Goal: Task Accomplishment & Management: Use online tool/utility

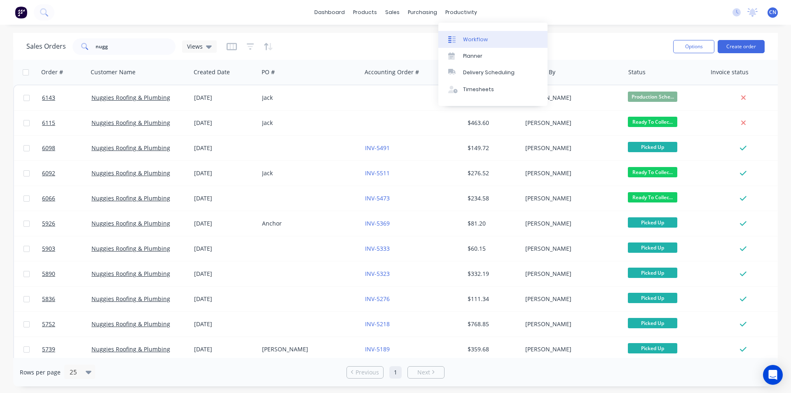
click at [474, 38] on div "Workflow" at bounding box center [475, 39] width 25 height 7
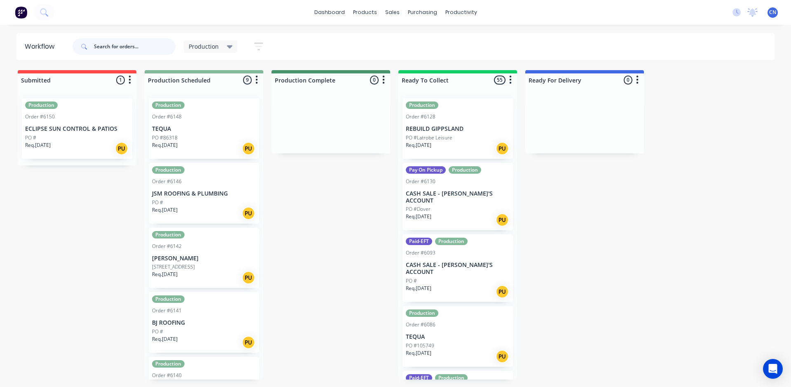
click at [108, 40] on input "text" at bounding box center [135, 46] width 82 height 16
type input "6143"
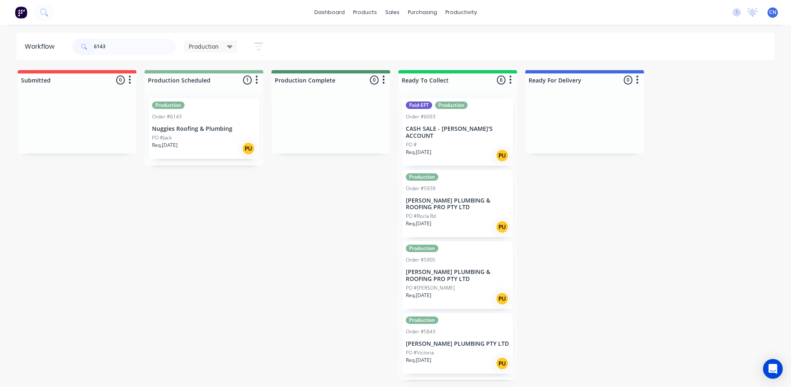
click at [186, 146] on div "Req. [DATE] PU" at bounding box center [204, 148] width 104 height 14
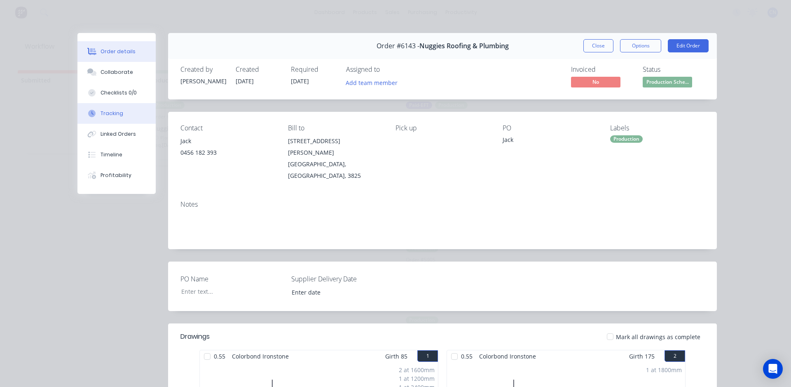
click at [120, 109] on button "Tracking" at bounding box center [116, 113] width 78 height 21
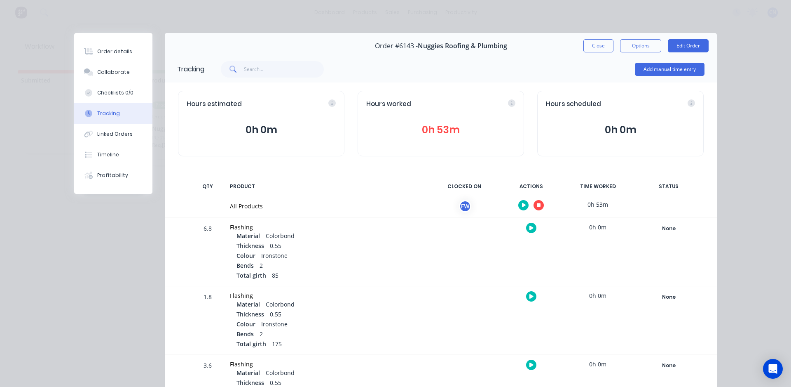
click at [537, 204] on icon "button" at bounding box center [539, 205] width 4 height 4
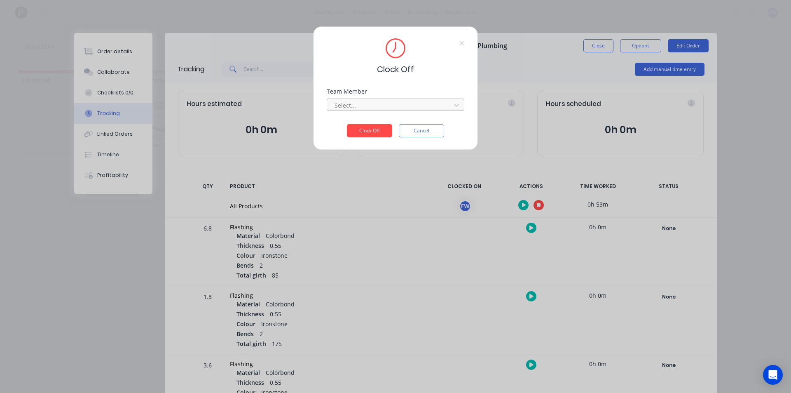
click at [358, 108] on div at bounding box center [390, 105] width 113 height 10
click at [353, 127] on div "Fabrication Workshop" at bounding box center [396, 123] width 138 height 15
click at [356, 130] on button "Clock Off" at bounding box center [369, 130] width 45 height 13
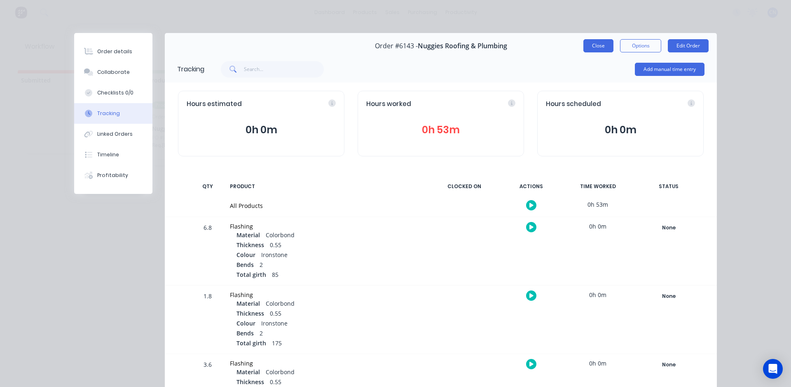
click at [609, 49] on button "Close" at bounding box center [599, 45] width 30 height 13
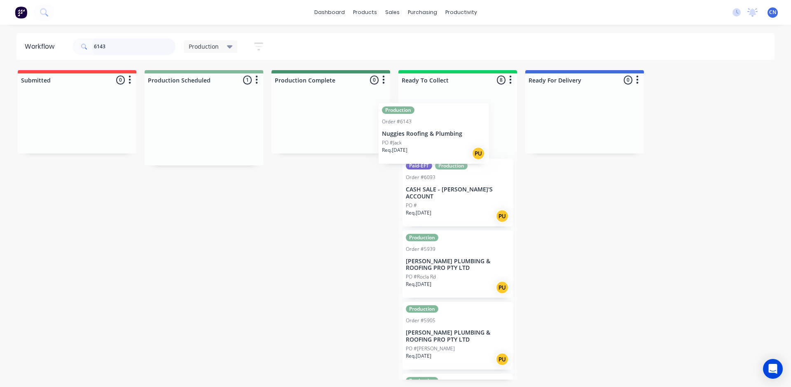
drag, startPoint x: 209, startPoint y: 135, endPoint x: 487, endPoint y: 136, distance: 278.6
click at [487, 136] on div "Submitted 0 Summaries Total order value Invoiced to date To be invoiced Product…" at bounding box center [621, 224] width 1255 height 309
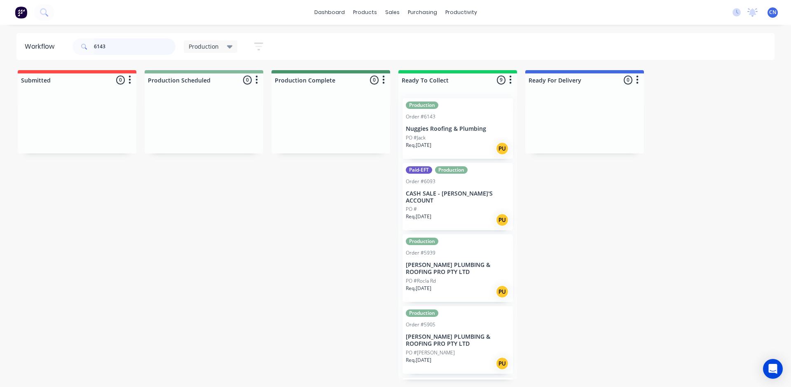
drag, startPoint x: 112, startPoint y: 47, endPoint x: 0, endPoint y: 43, distance: 112.2
click at [8, 48] on div "Workflow 6143 Production Save new view None edit Production (Default) edit Comp…" at bounding box center [395, 46] width 791 height 27
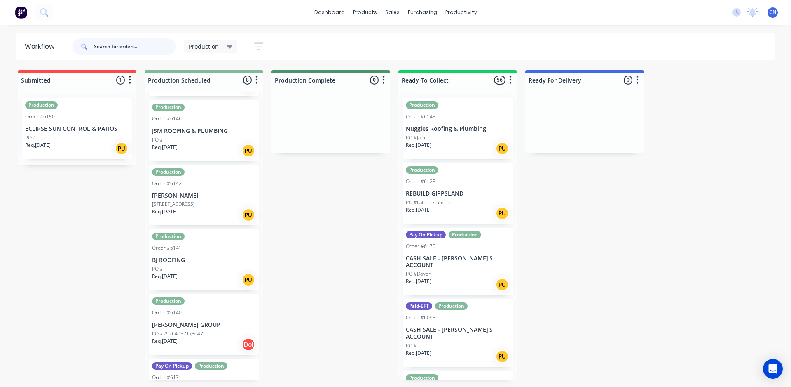
scroll to position [82, 0]
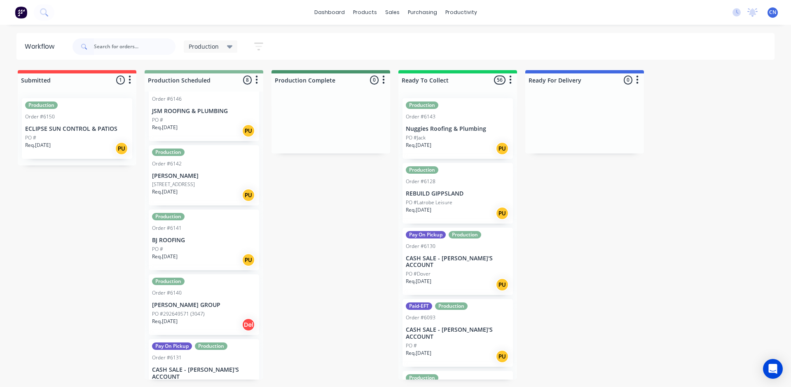
click at [202, 314] on p "PO #292649571 (3047)" at bounding box center [178, 313] width 52 height 7
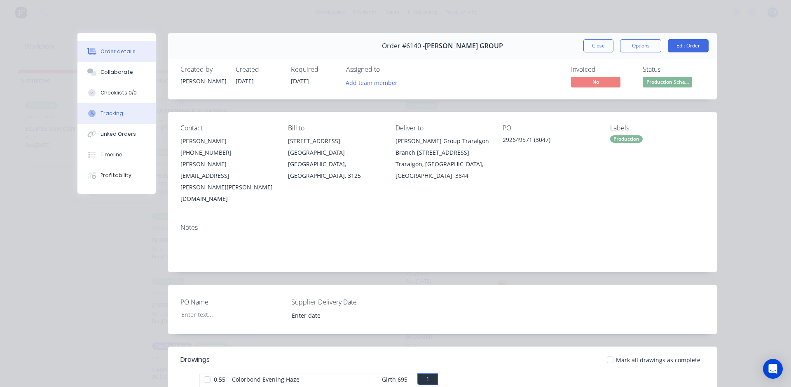
click at [118, 120] on button "Tracking" at bounding box center [116, 113] width 78 height 21
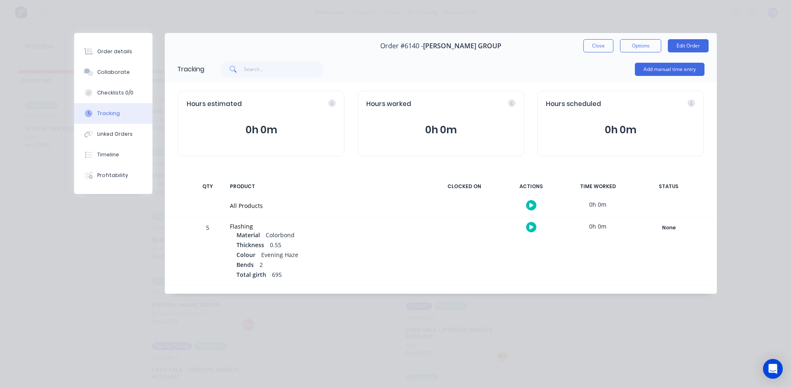
click at [532, 209] on button "button" at bounding box center [531, 205] width 10 height 10
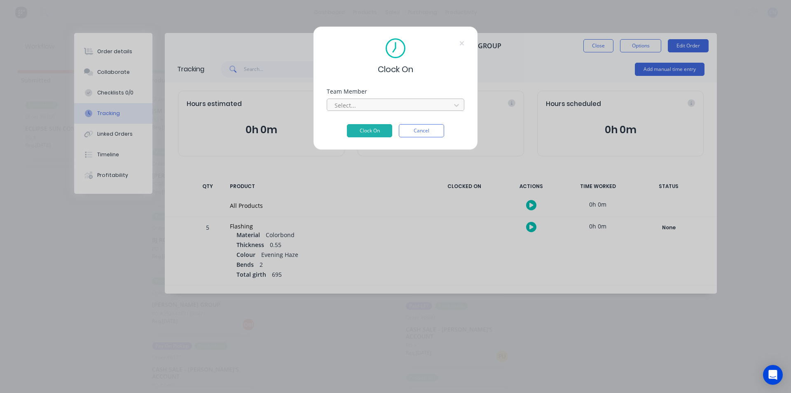
click at [356, 105] on div at bounding box center [390, 105] width 113 height 10
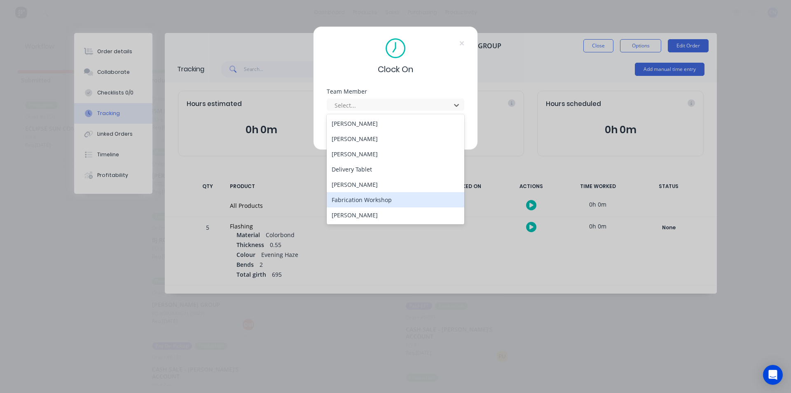
click at [361, 198] on div "Fabrication Workshop" at bounding box center [396, 199] width 138 height 15
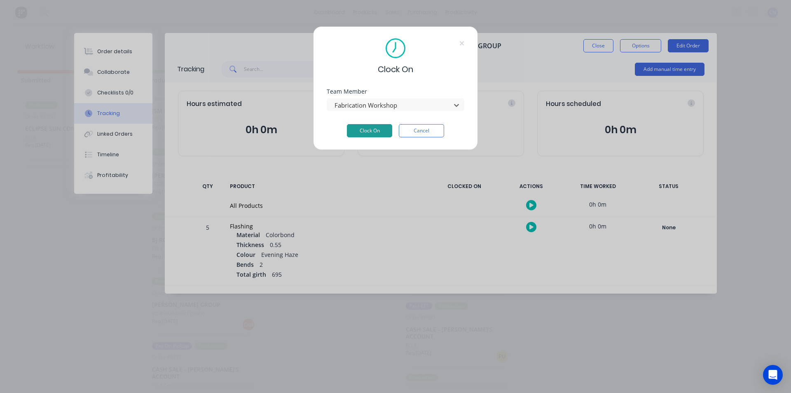
click at [374, 134] on button "Clock On" at bounding box center [369, 130] width 45 height 13
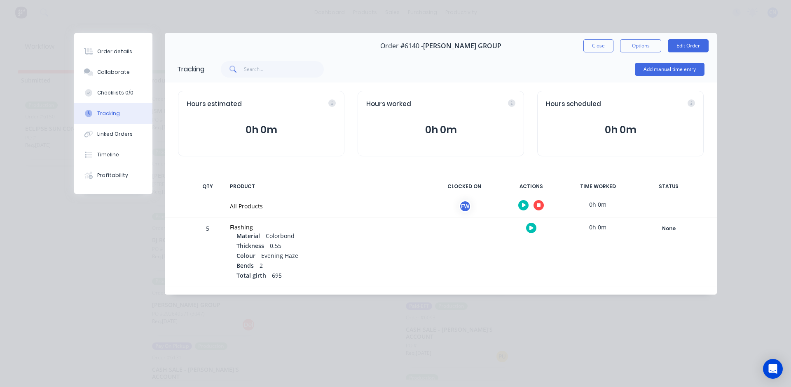
click at [536, 207] on button "button" at bounding box center [539, 205] width 10 height 10
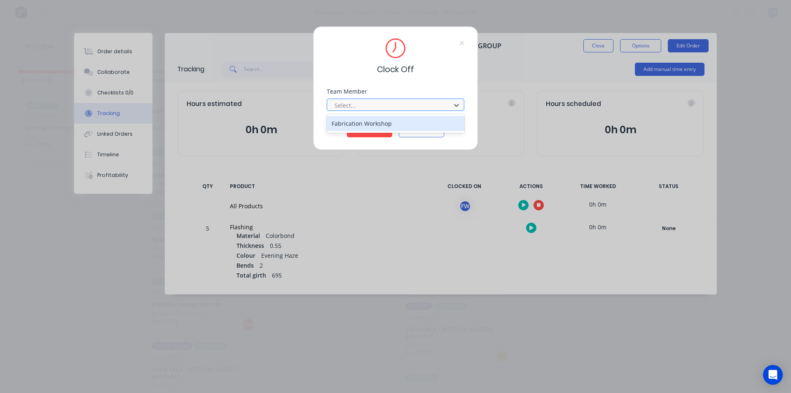
click at [357, 107] on div at bounding box center [390, 105] width 113 height 10
click at [366, 126] on div "Fabrication Workshop" at bounding box center [396, 123] width 138 height 15
click at [374, 109] on div at bounding box center [390, 105] width 113 height 10
click at [373, 124] on div "Fabrication Workshop" at bounding box center [396, 120] width 138 height 9
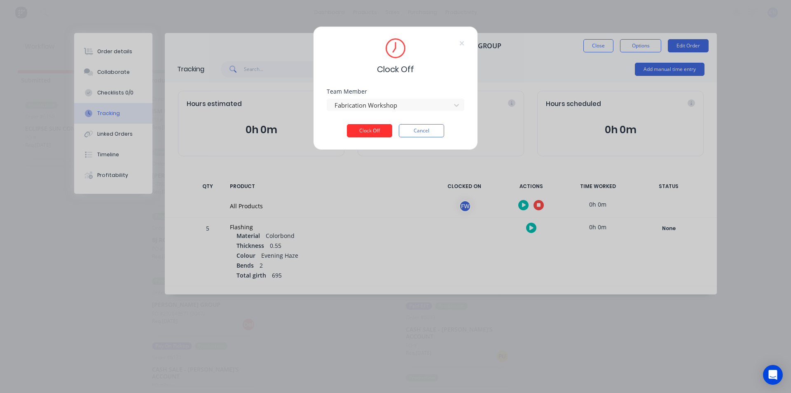
click at [374, 129] on button "Clock Off" at bounding box center [369, 130] width 45 height 13
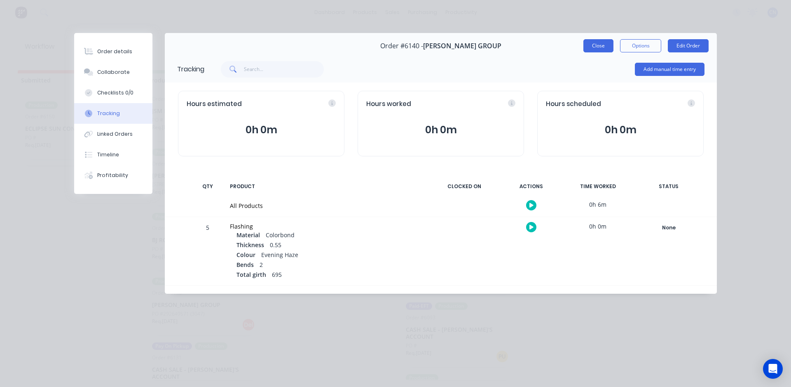
click at [596, 50] on button "Close" at bounding box center [599, 45] width 30 height 13
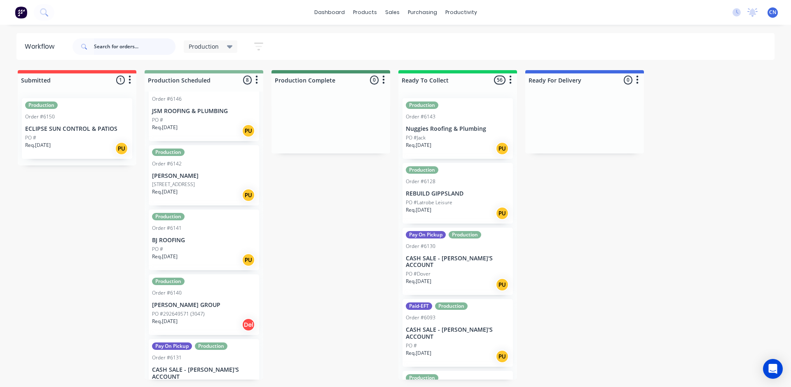
scroll to position [83, 0]
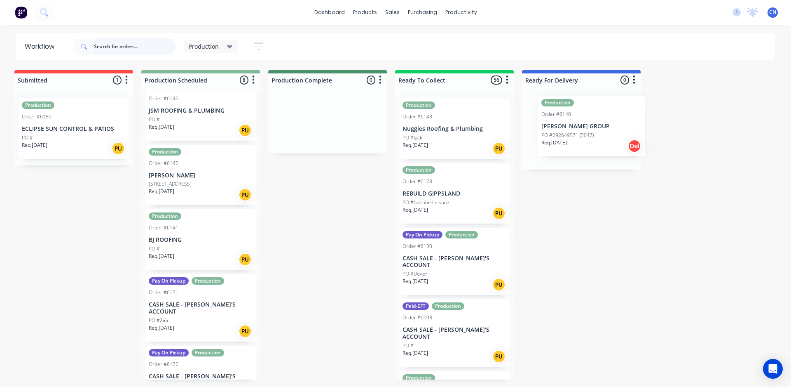
drag, startPoint x: 204, startPoint y: 316, endPoint x: 599, endPoint y: 129, distance: 436.5
click at [599, 129] on div "Submitted 1 Summaries Total order value Invoiced to date To be invoiced Product…" at bounding box center [618, 224] width 1255 height 309
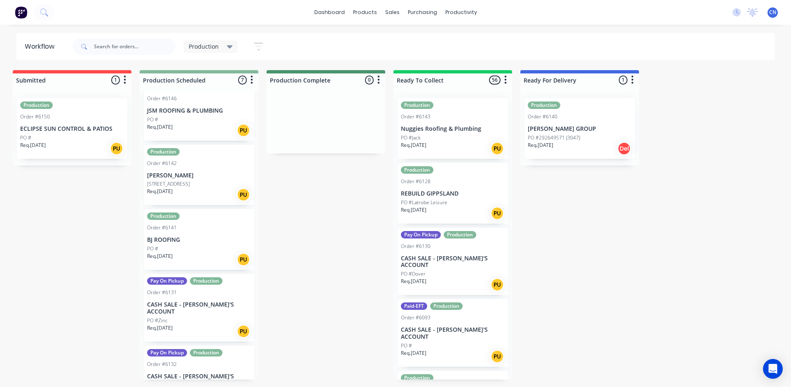
click at [213, 198] on div "Req. [DATE] PU" at bounding box center [199, 195] width 104 height 14
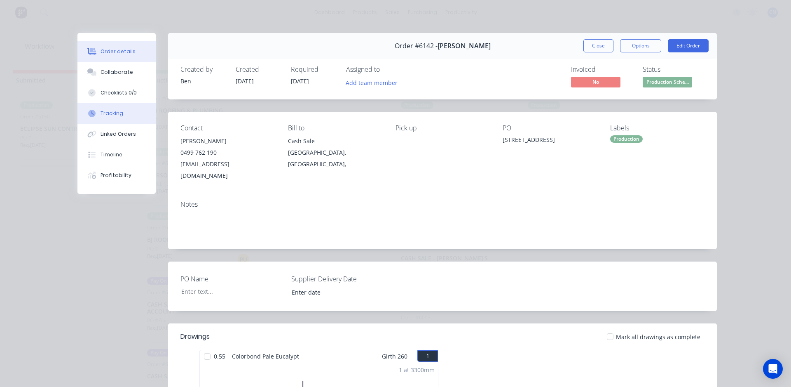
click at [123, 114] on button "Tracking" at bounding box center [116, 113] width 78 height 21
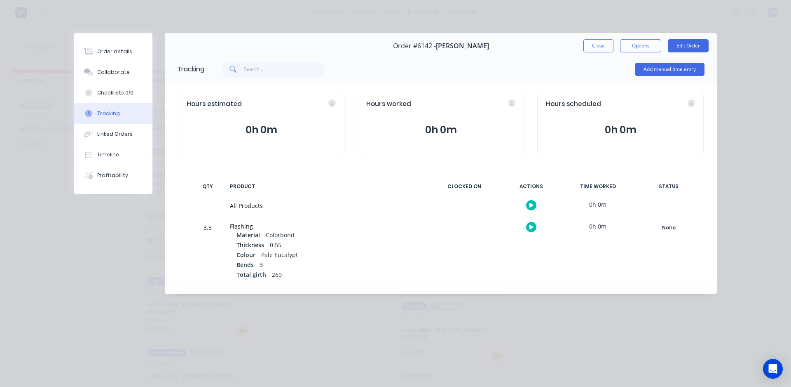
click at [529, 209] on button "button" at bounding box center [531, 205] width 10 height 10
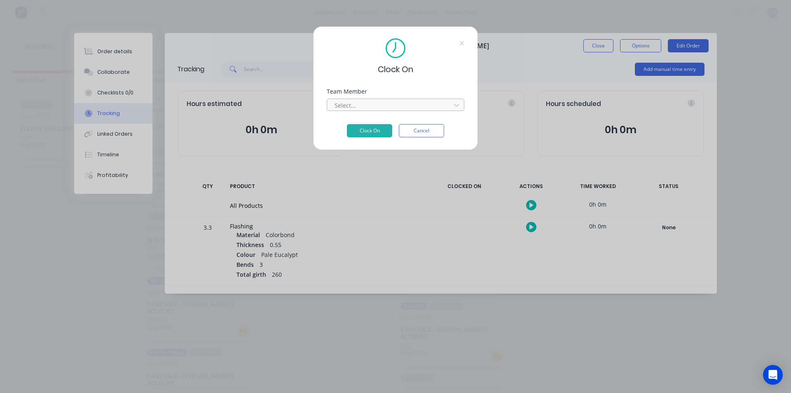
click at [381, 104] on div at bounding box center [390, 105] width 113 height 10
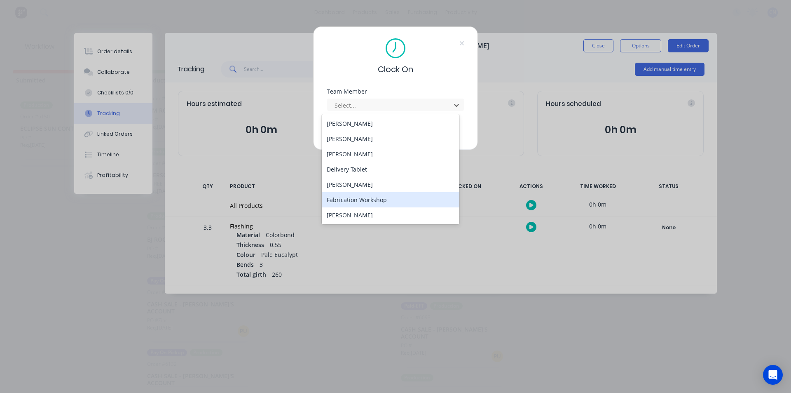
click at [358, 203] on div "Fabrication Workshop" at bounding box center [391, 199] width 138 height 15
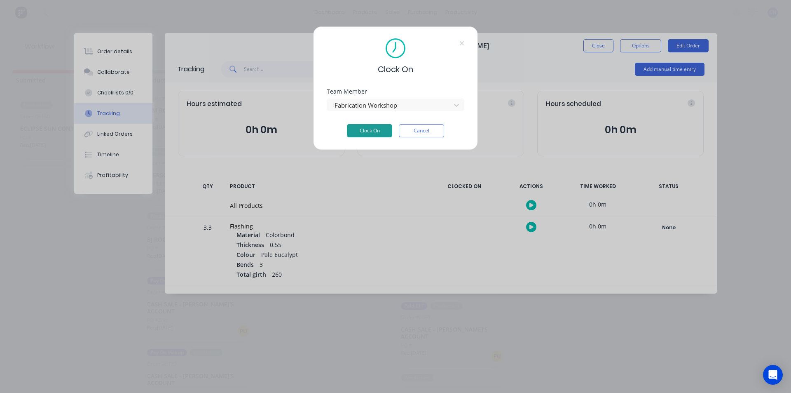
click at [364, 132] on button "Clock On" at bounding box center [369, 130] width 45 height 13
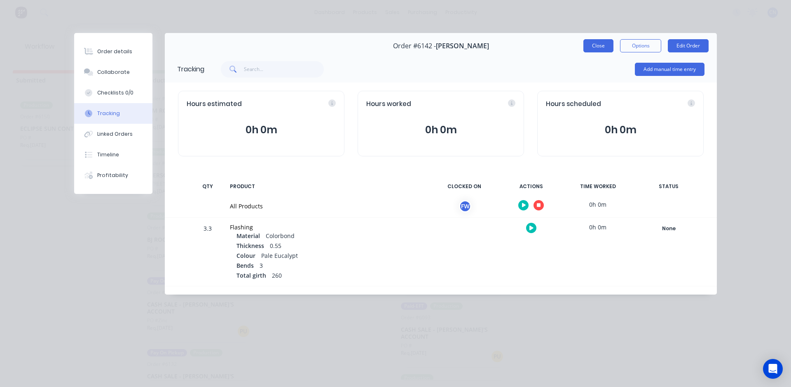
click at [603, 46] on button "Close" at bounding box center [599, 45] width 30 height 13
